Goal: Task Accomplishment & Management: Use online tool/utility

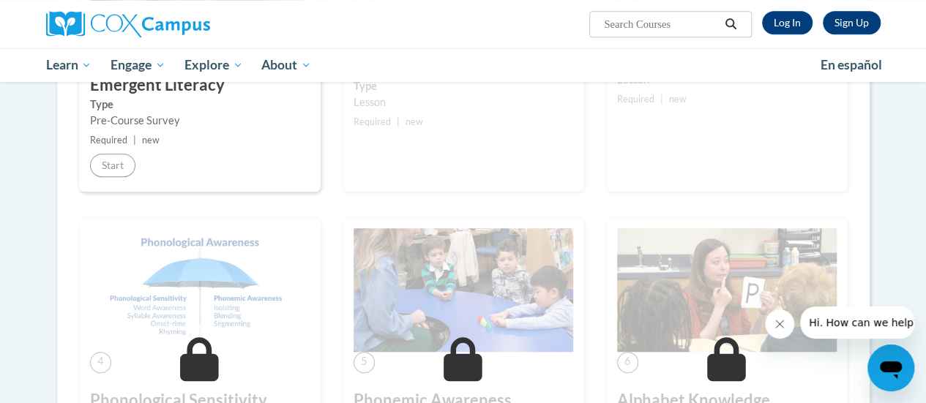
scroll to position [439, 0]
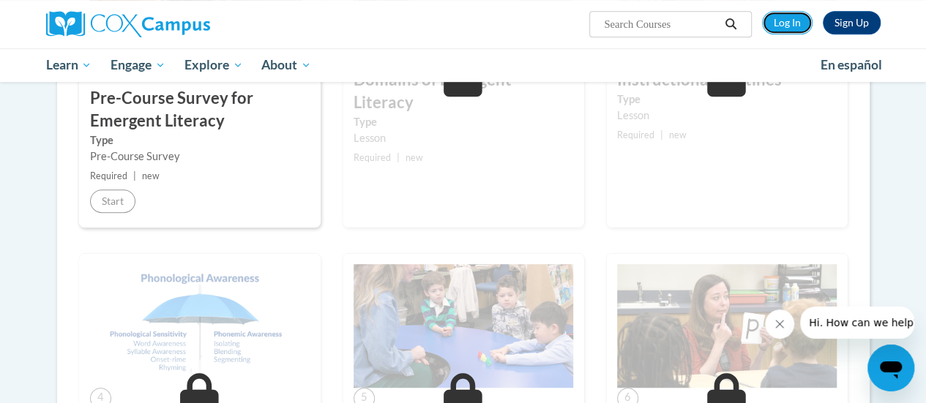
click at [779, 23] on link "Log In" at bounding box center [787, 22] width 50 height 23
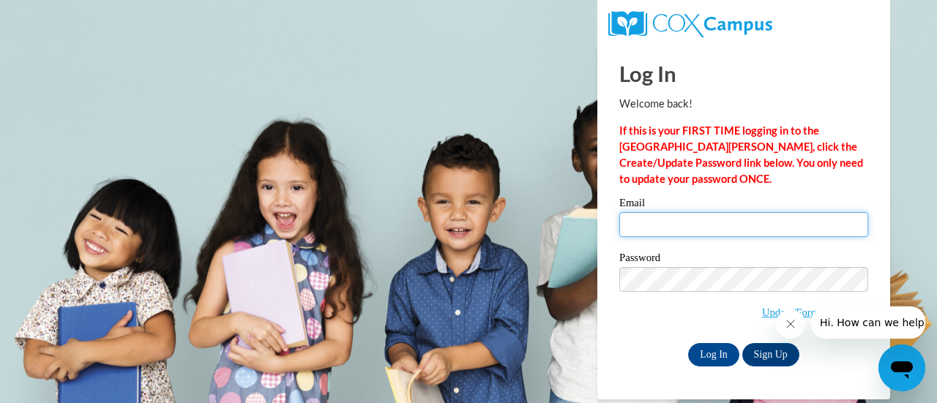
click at [727, 227] on input "Email" at bounding box center [743, 224] width 249 height 25
type input "emily.didato@gmail.com"
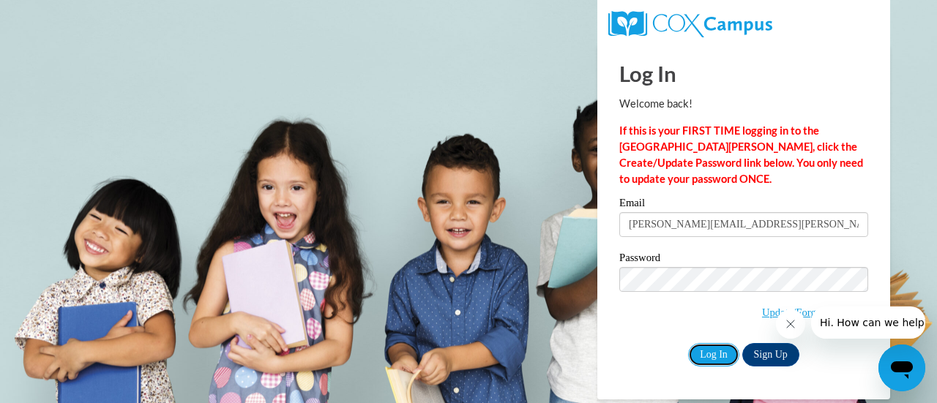
click at [708, 355] on input "Log In" at bounding box center [713, 354] width 51 height 23
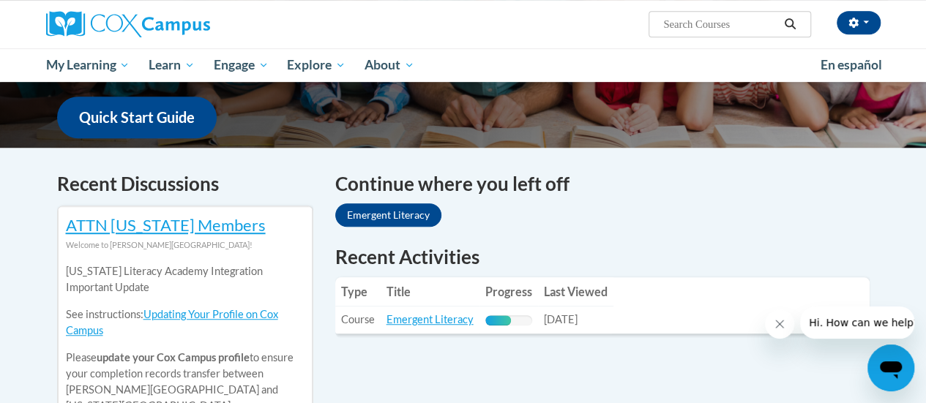
scroll to position [585, 0]
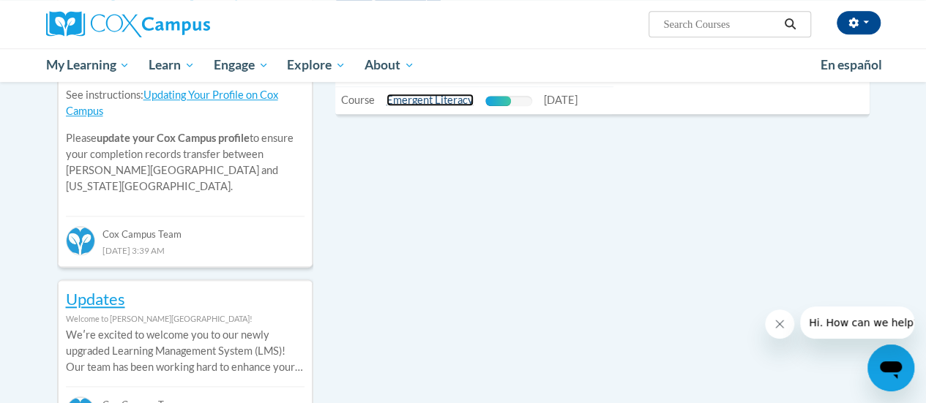
click at [440, 104] on link "Emergent Literacy" at bounding box center [429, 100] width 87 height 12
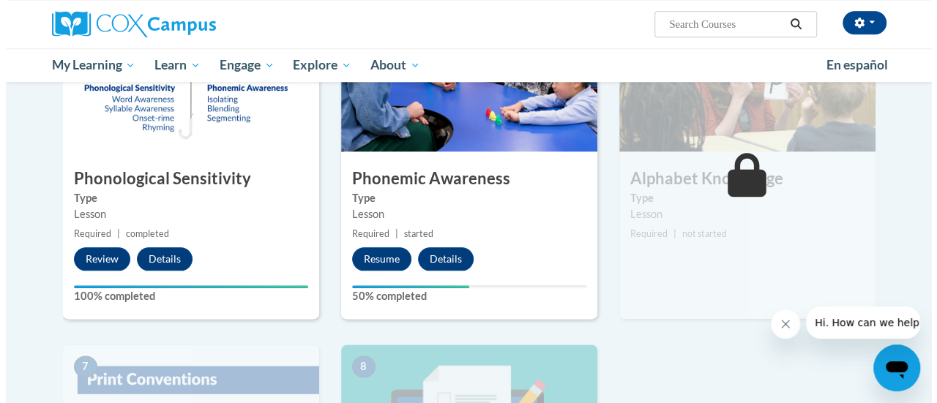
scroll to position [805, 0]
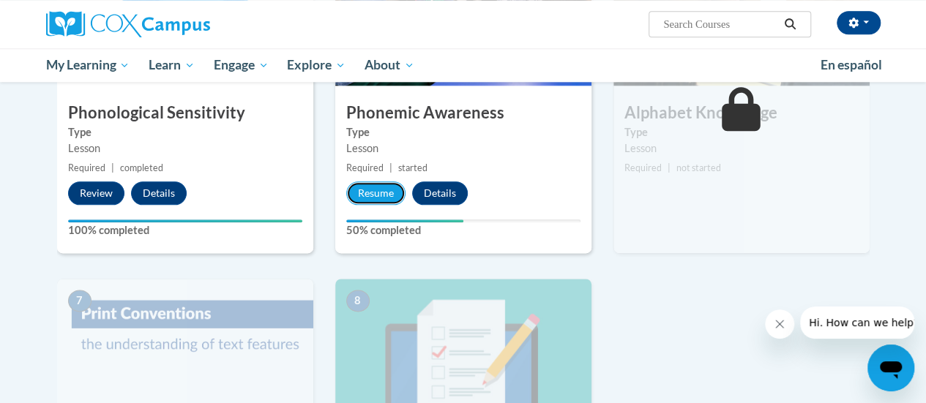
click at [388, 197] on button "Resume" at bounding box center [375, 192] width 59 height 23
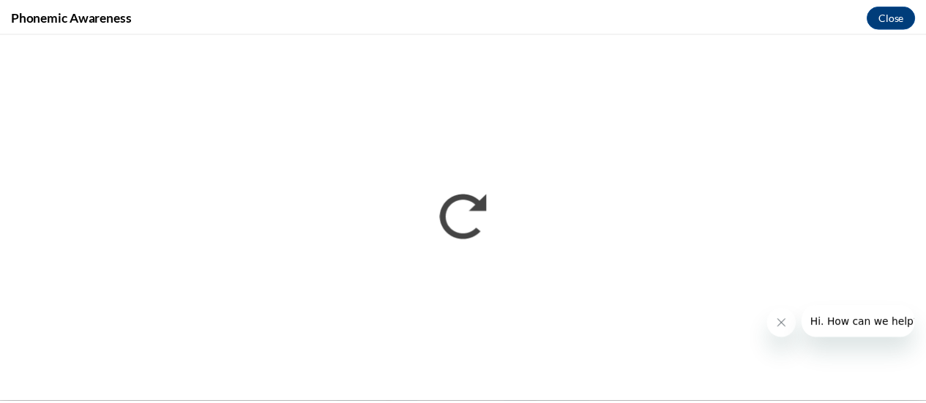
scroll to position [0, 0]
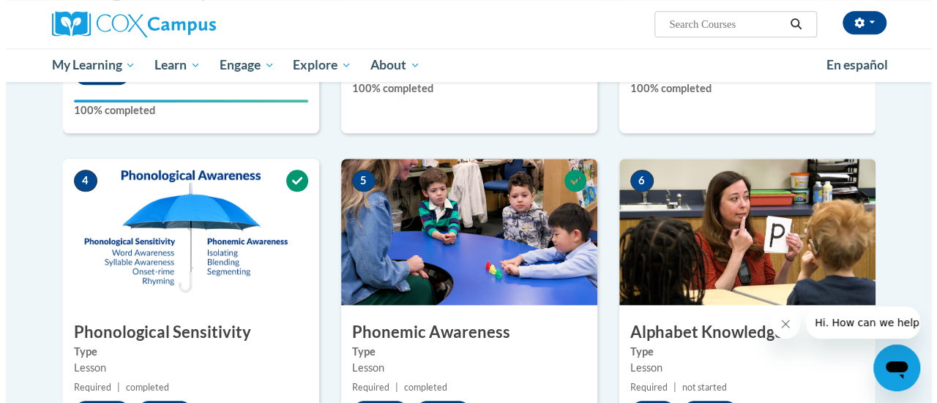
scroll to position [805, 0]
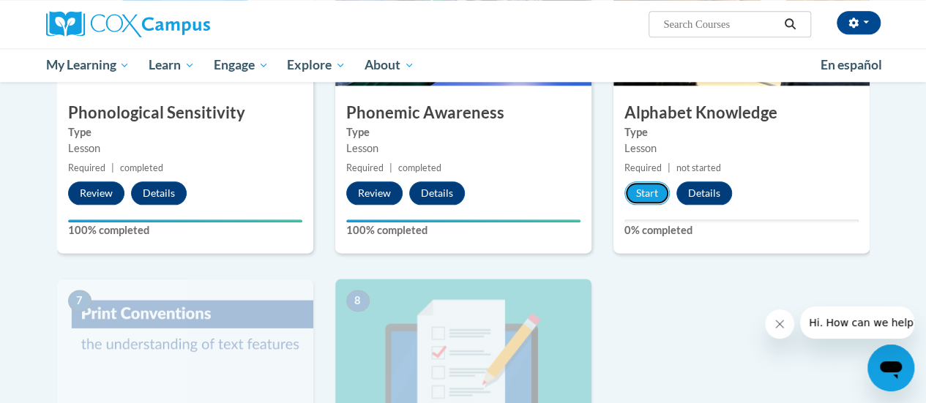
click at [654, 197] on button "Start" at bounding box center [646, 192] width 45 height 23
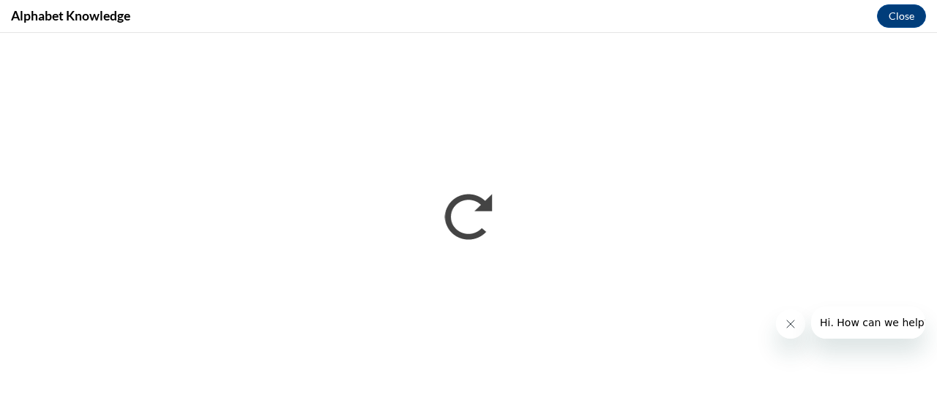
scroll to position [0, 0]
